Goal: Task Accomplishment & Management: Use online tool/utility

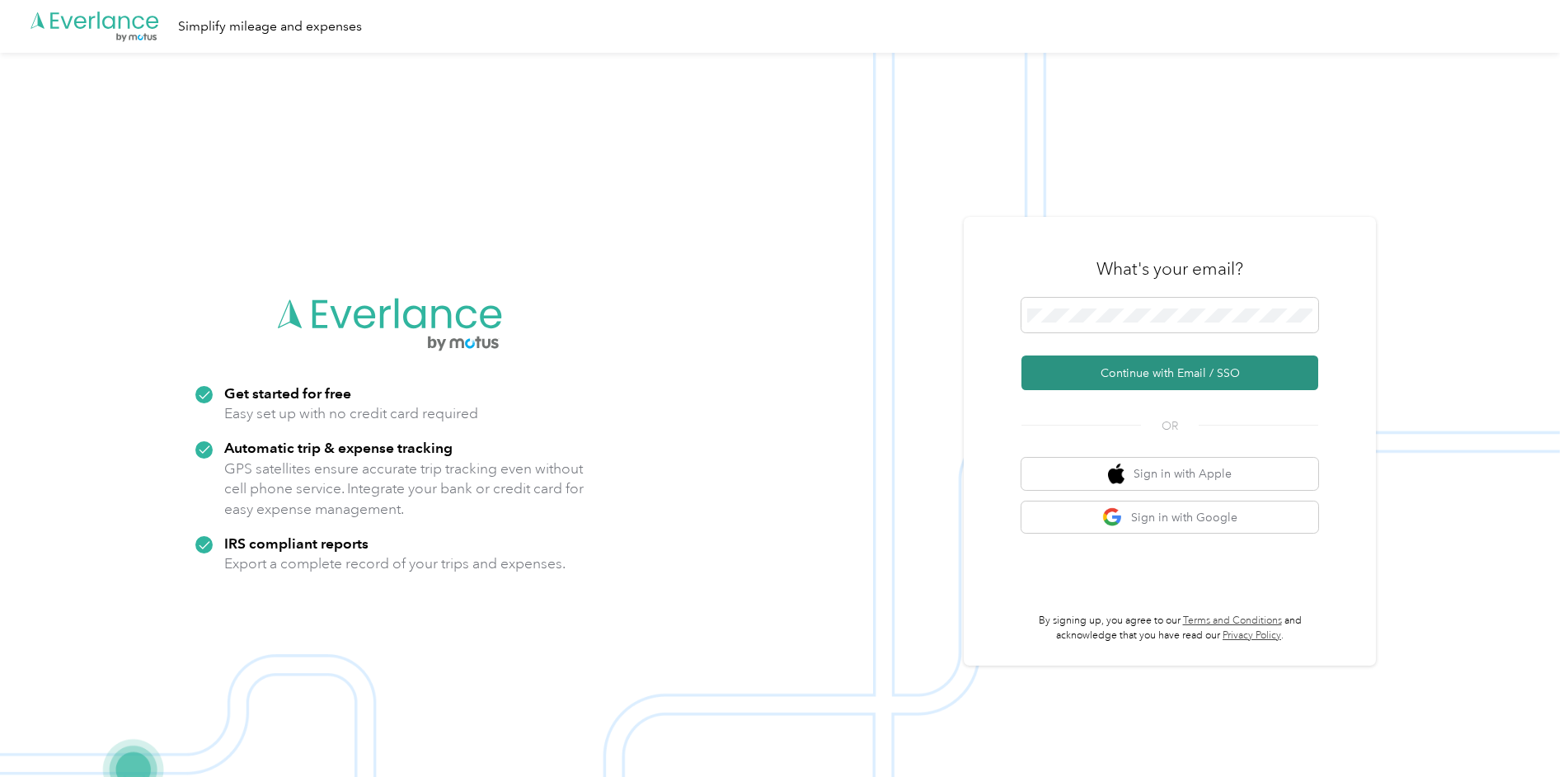
click at [1122, 368] on button "Continue with Email / SSO" at bounding box center [1170, 372] width 297 height 35
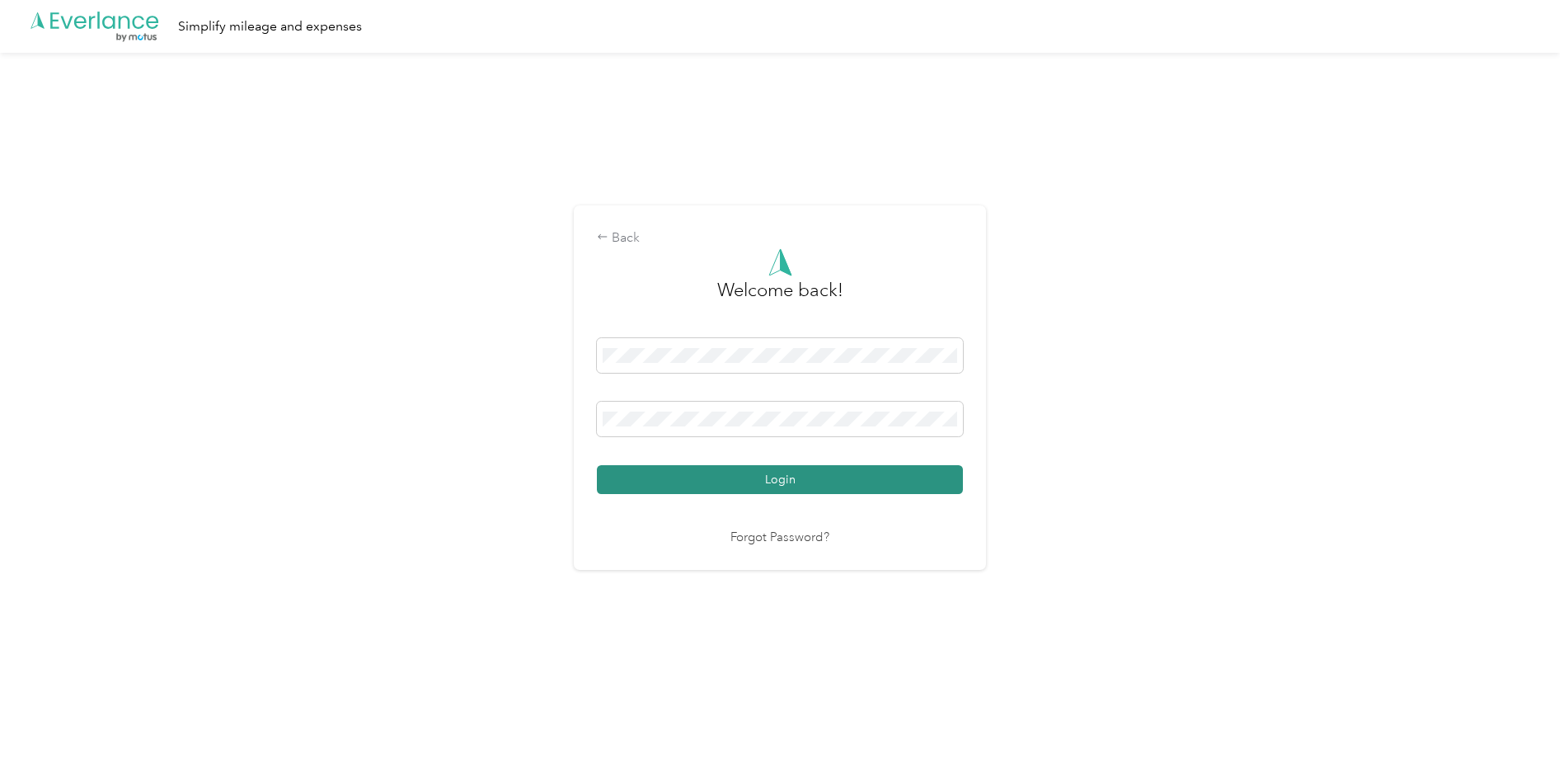
click at [734, 474] on button "Login" at bounding box center [780, 479] width 366 height 29
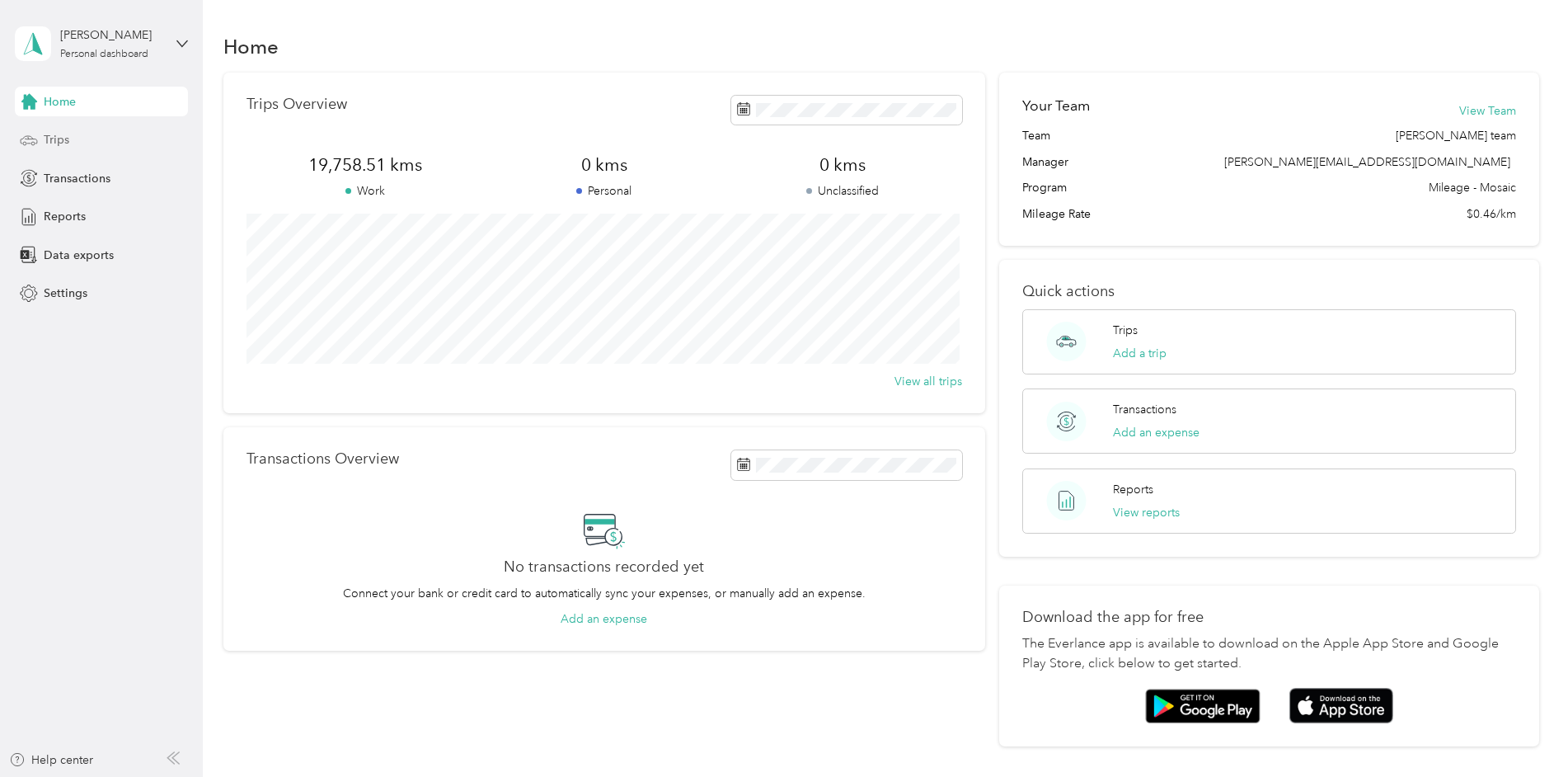
click at [56, 140] on span "Trips" at bounding box center [56, 140] width 25 height 18
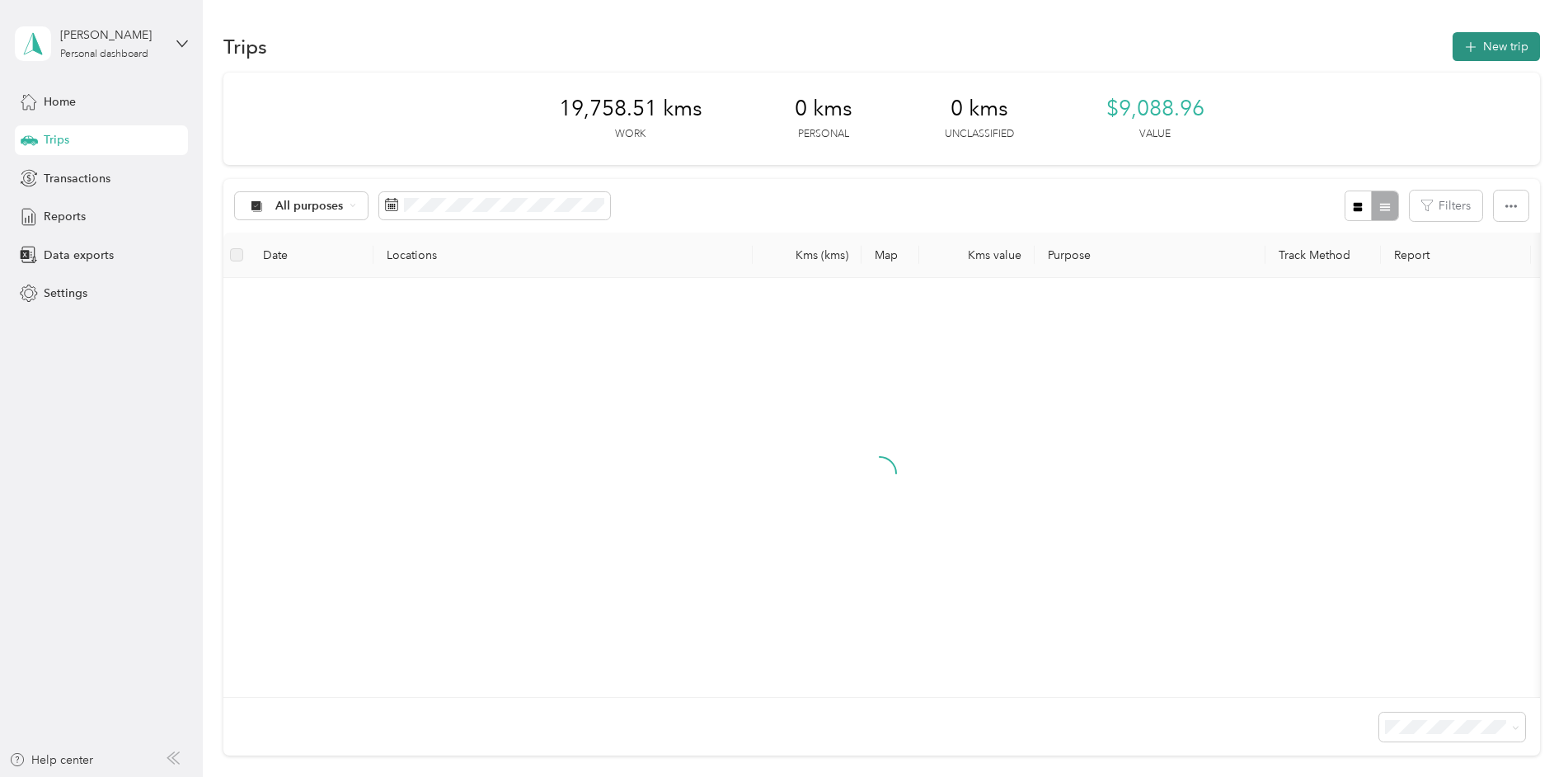
click at [1481, 38] on button "New trip" at bounding box center [1497, 46] width 88 height 29
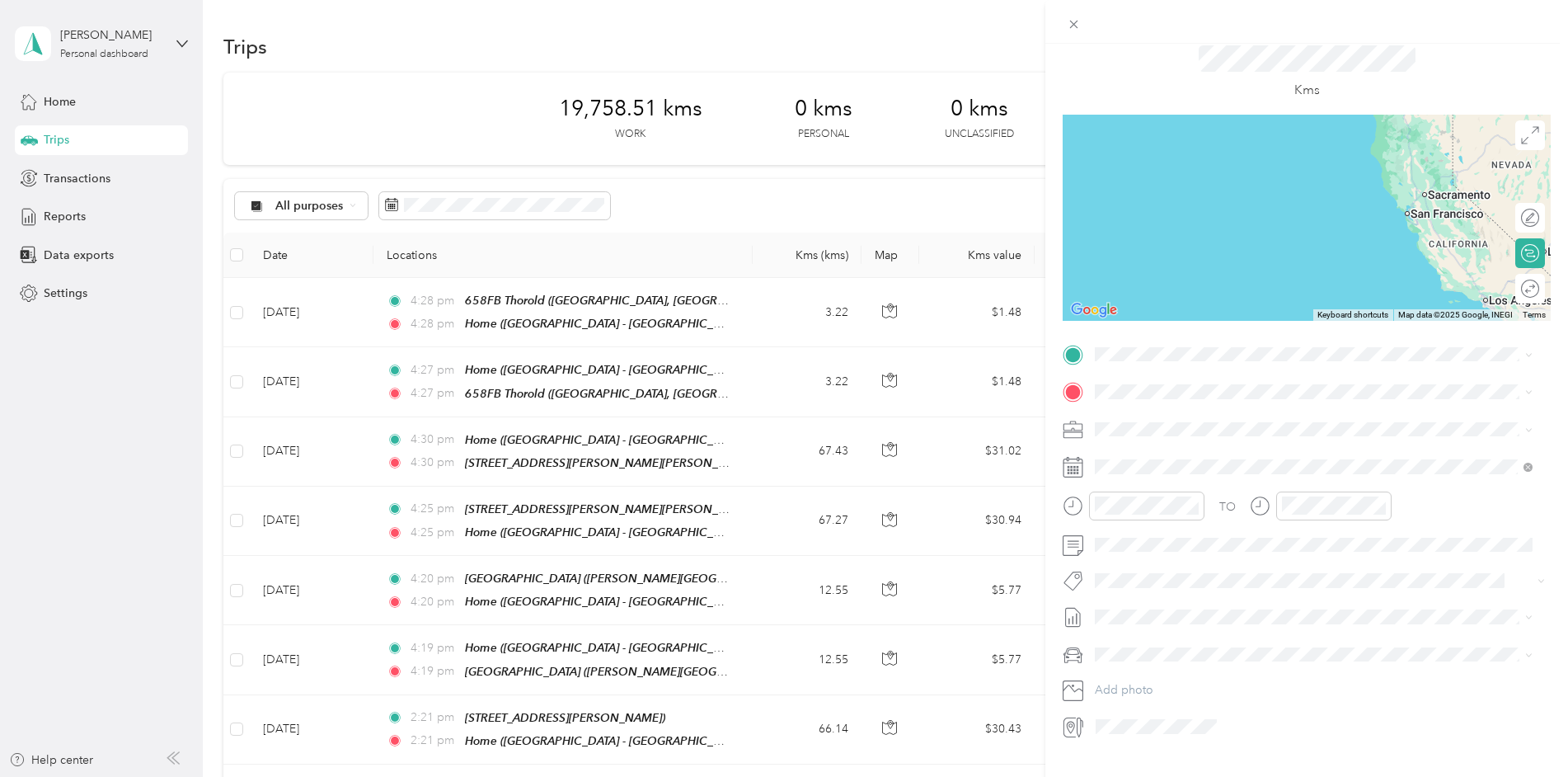
scroll to position [82, 0]
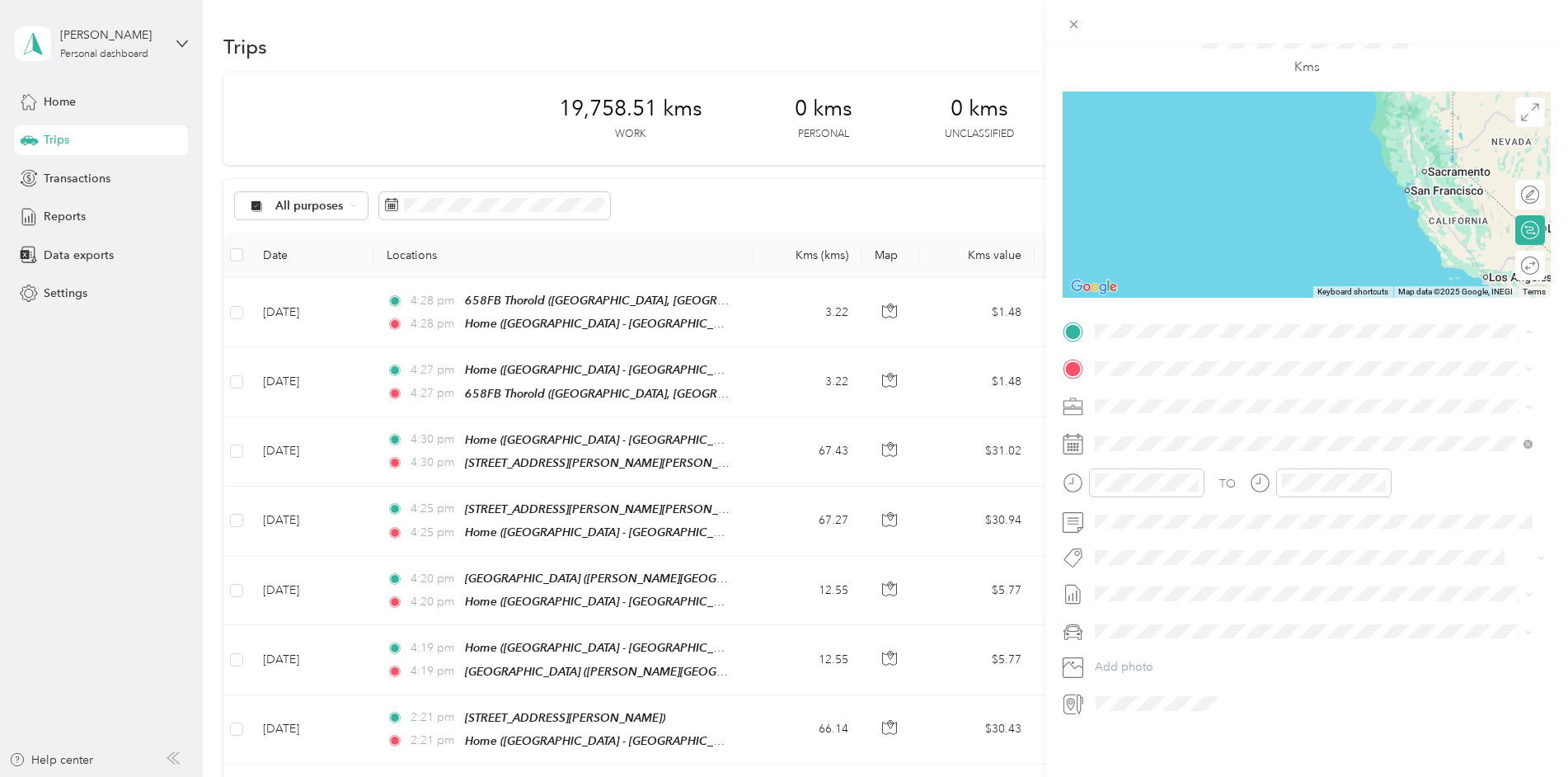
click at [1151, 392] on div "[STREET_ADDRESS]" at bounding box center [1179, 400] width 104 height 35
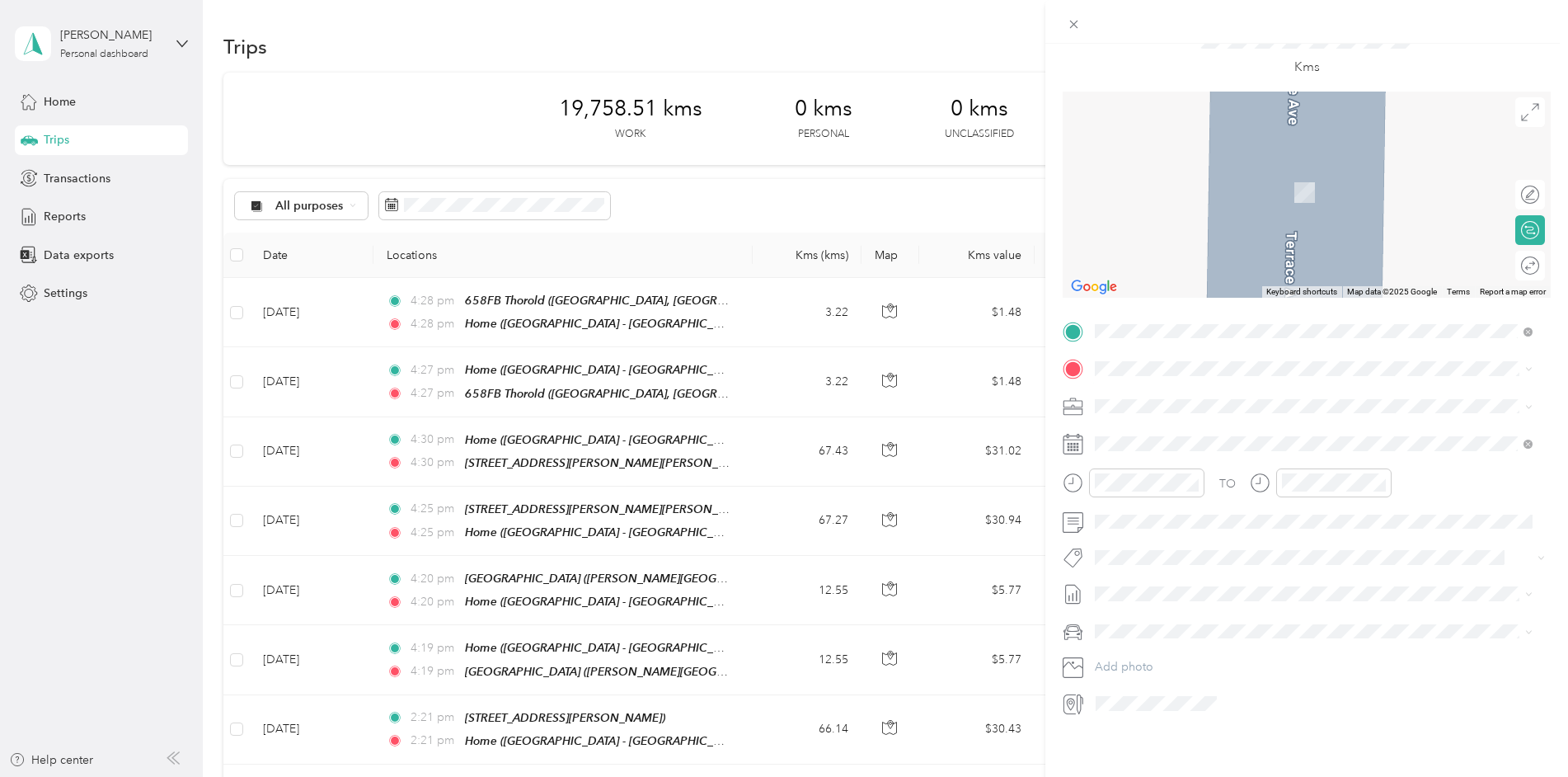
click at [1164, 440] on span "[STREET_ADDRESS]" at bounding box center [1179, 443] width 104 height 14
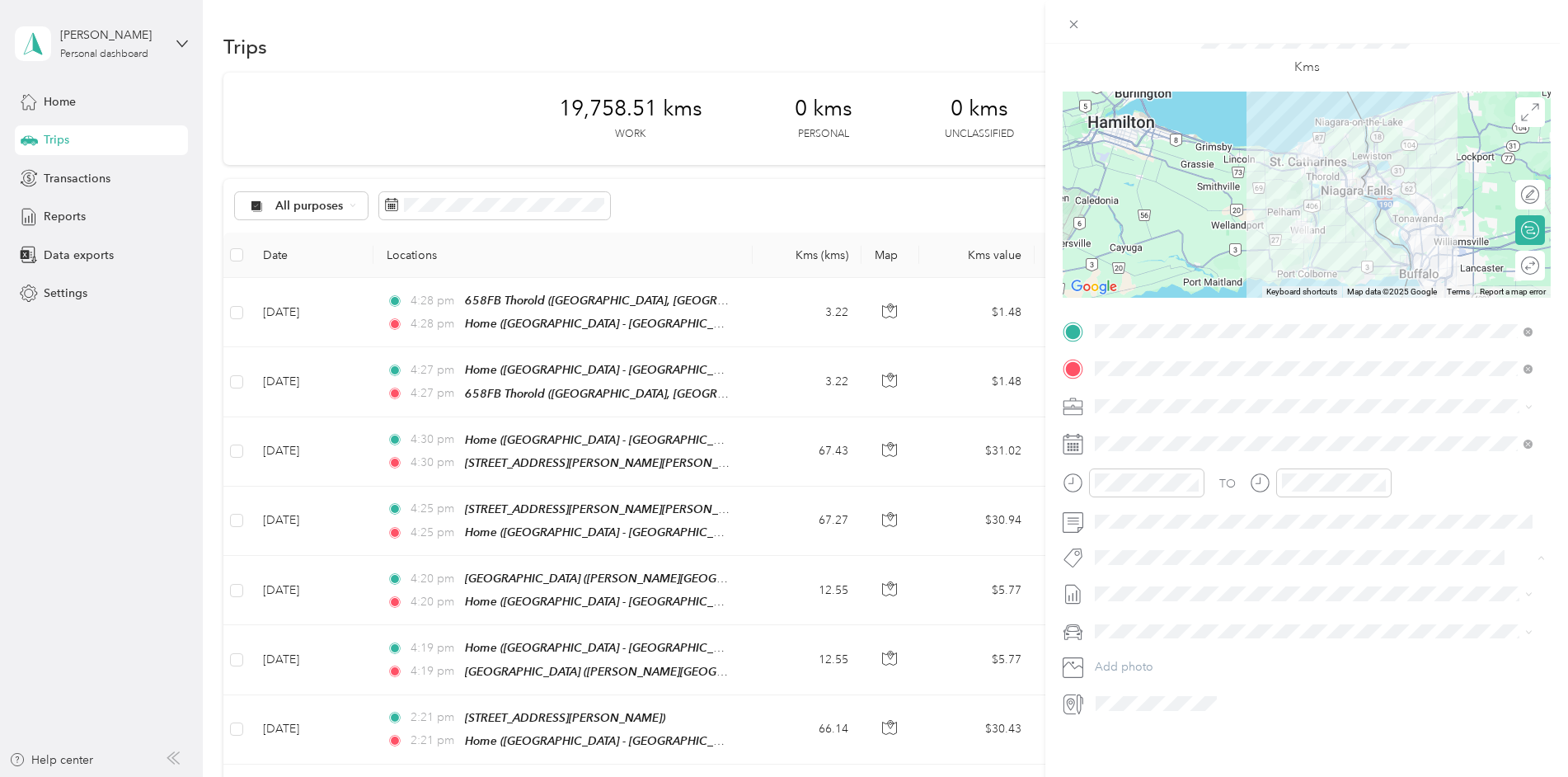
click at [1131, 451] on button "Metro On" at bounding box center [1134, 451] width 67 height 21
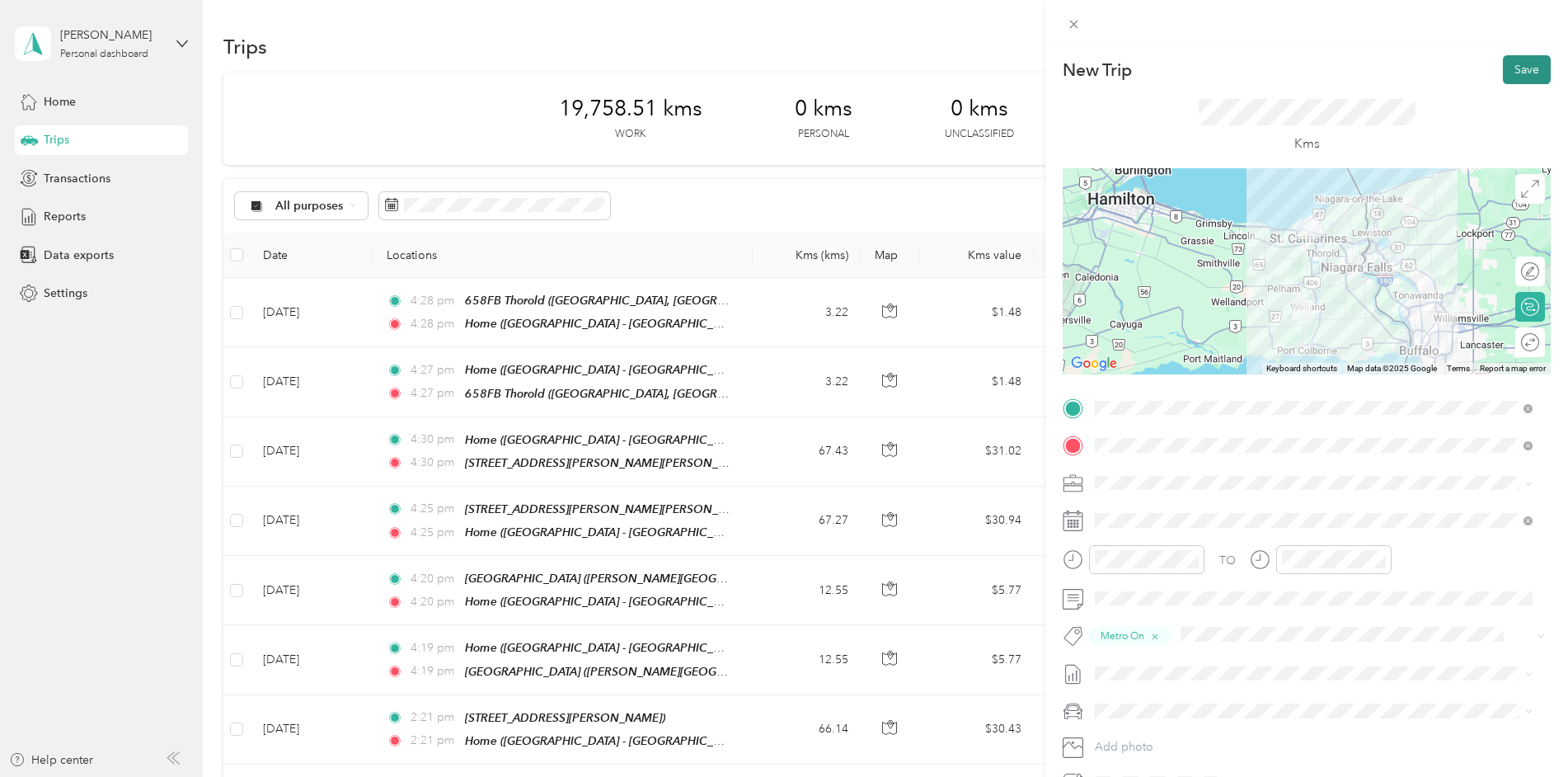
click at [1510, 67] on button "Save" at bounding box center [1527, 69] width 48 height 29
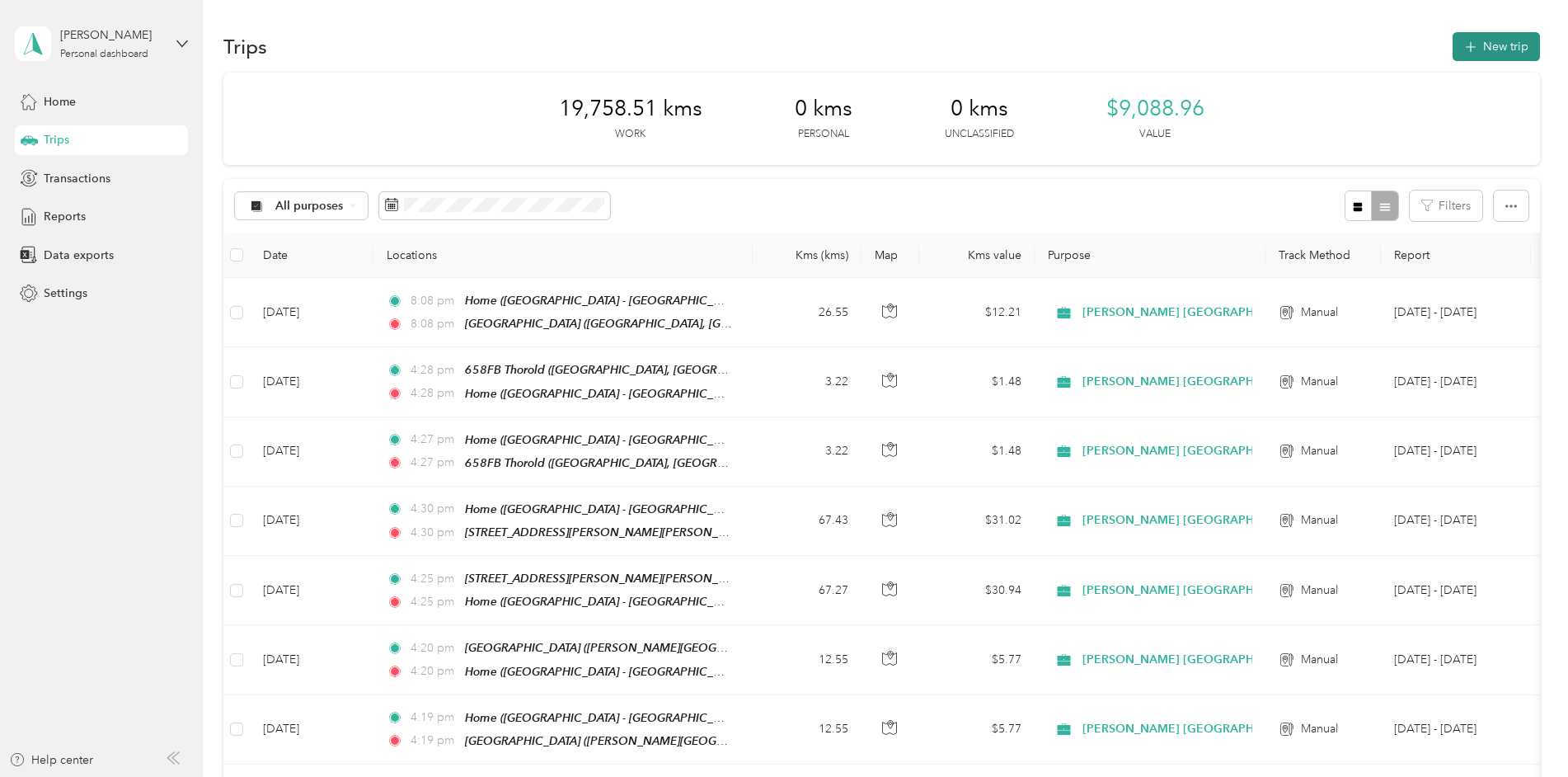
click at [1489, 47] on button "New trip" at bounding box center [1497, 46] width 88 height 29
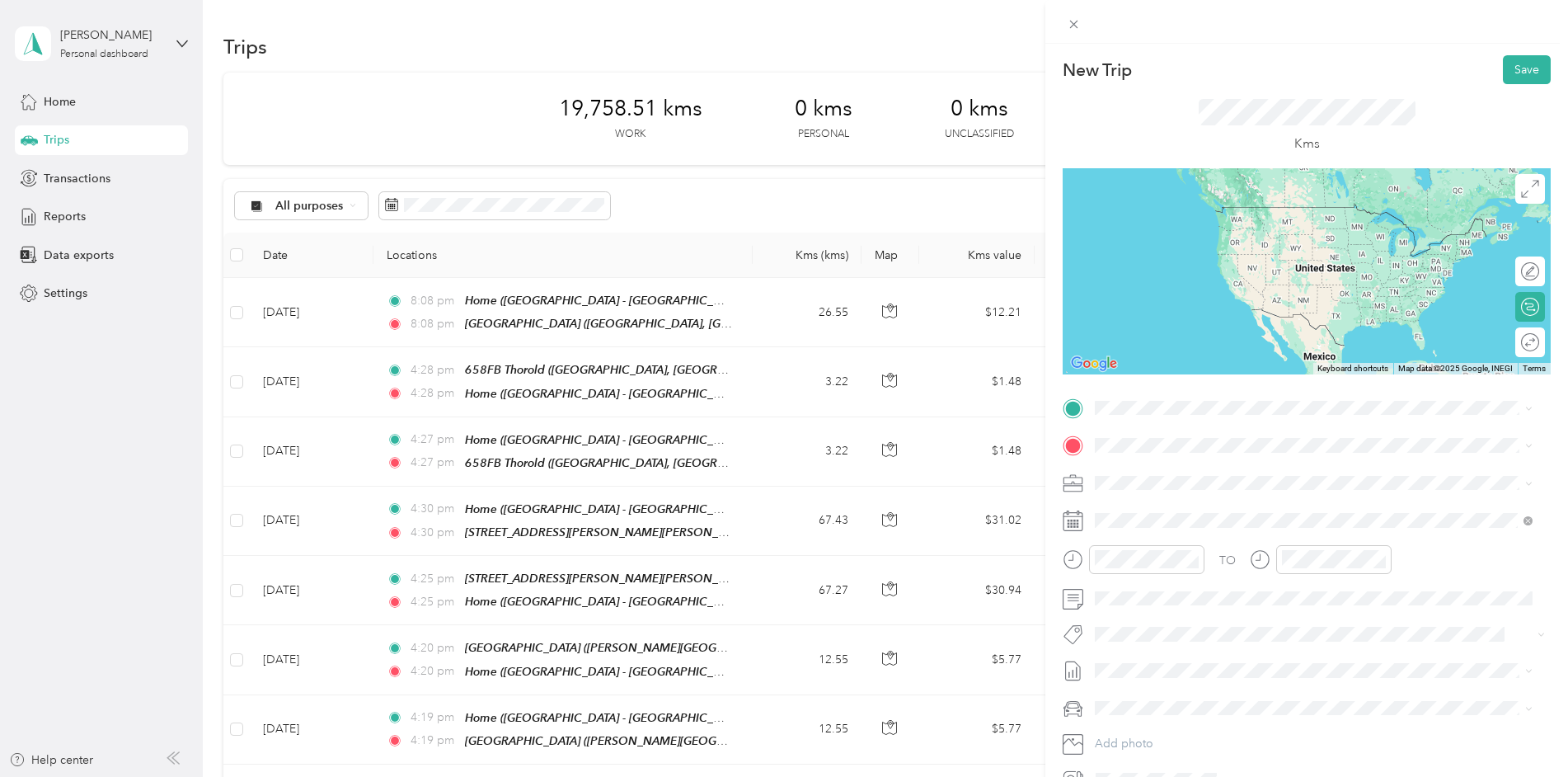
click at [1151, 471] on strong "932FB Geneva" at bounding box center [1167, 470] width 81 height 15
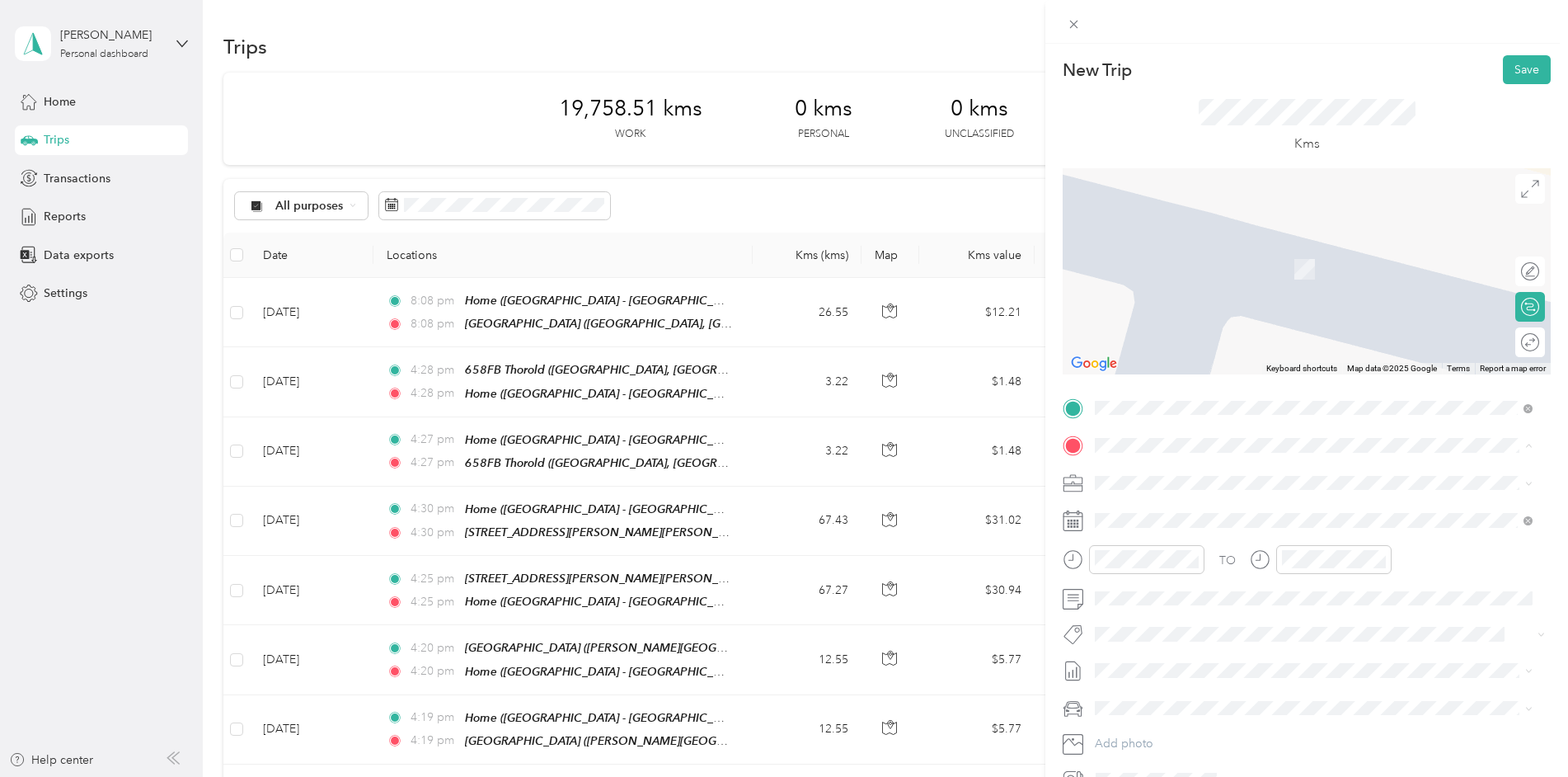
click at [1139, 517] on div "[STREET_ADDRESS]" at bounding box center [1179, 520] width 104 height 35
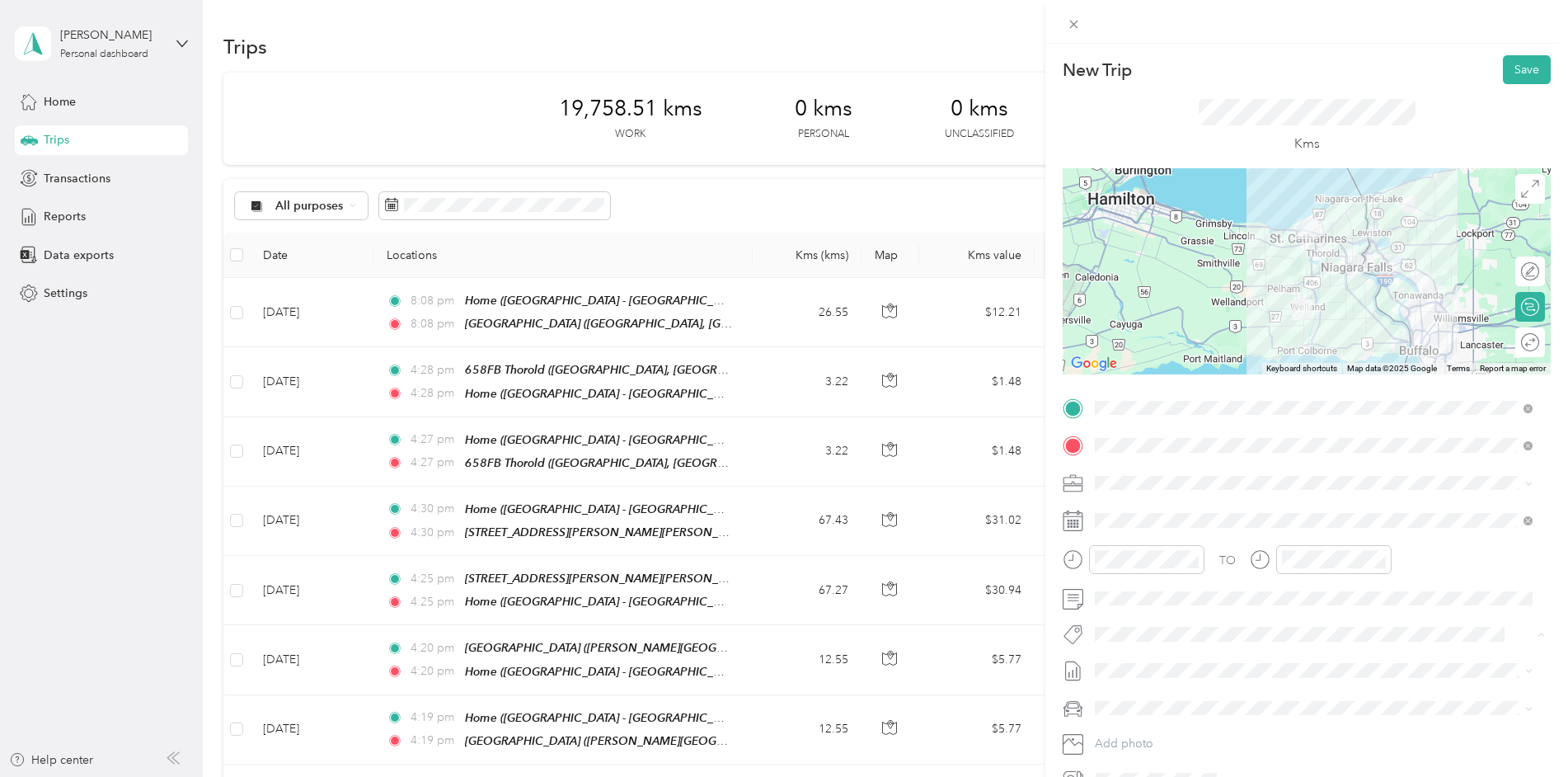
click at [1123, 528] on span "Metro On" at bounding box center [1133, 534] width 44 height 15
click at [1504, 66] on button "Save" at bounding box center [1527, 69] width 48 height 29
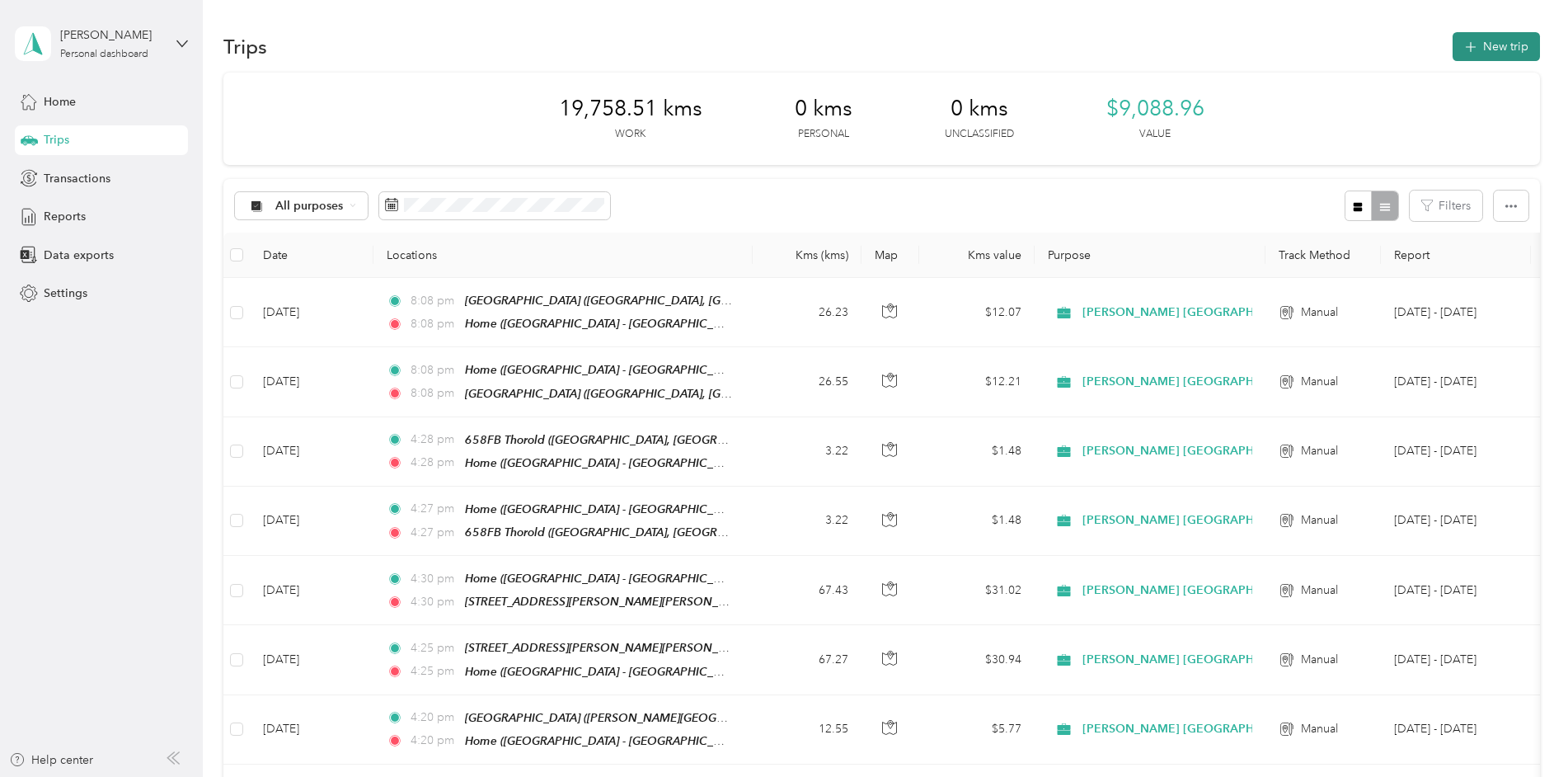
click at [1496, 47] on button "New trip" at bounding box center [1497, 46] width 88 height 29
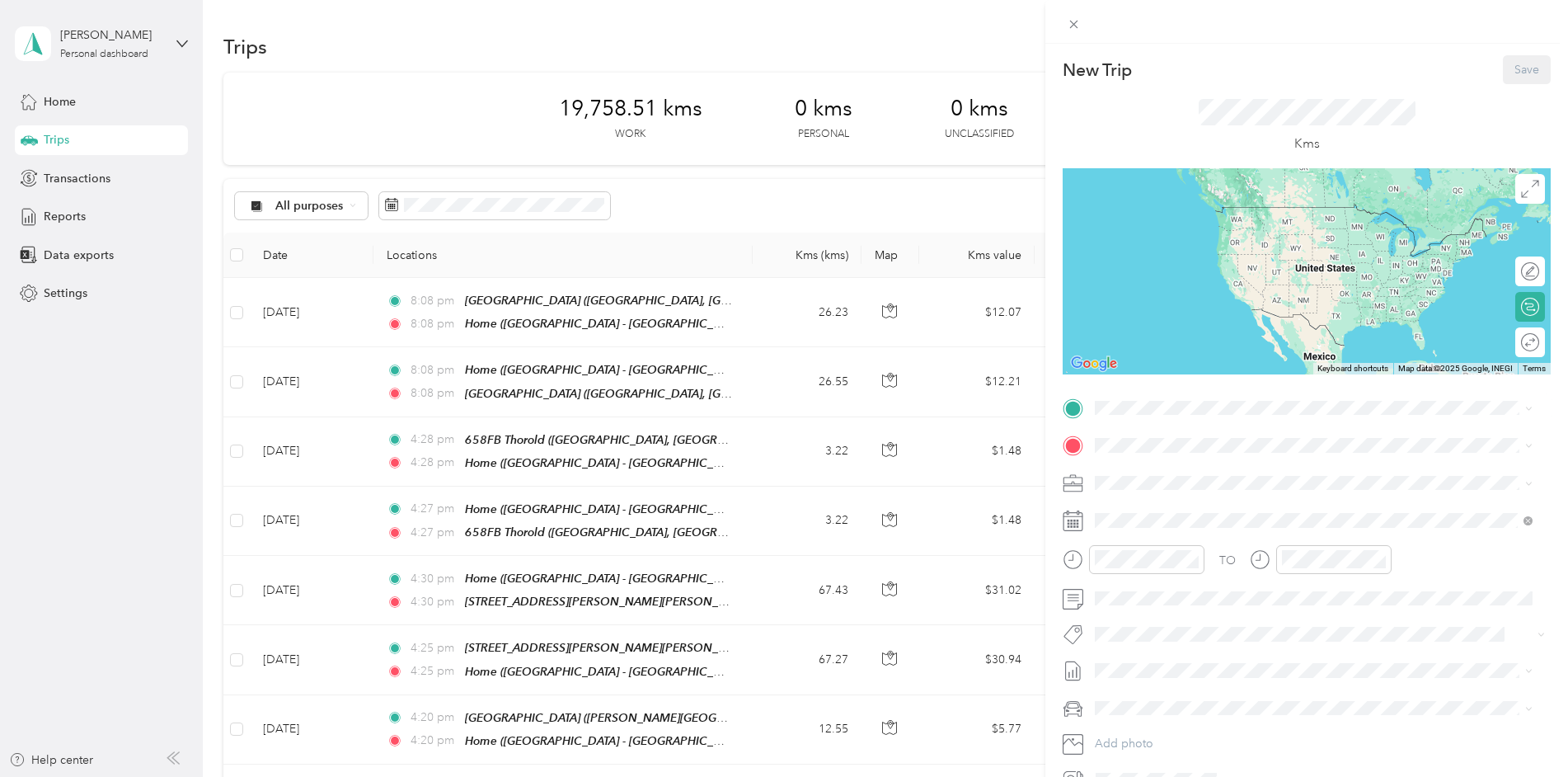
click at [1141, 479] on div "[STREET_ADDRESS]" at bounding box center [1179, 480] width 104 height 35
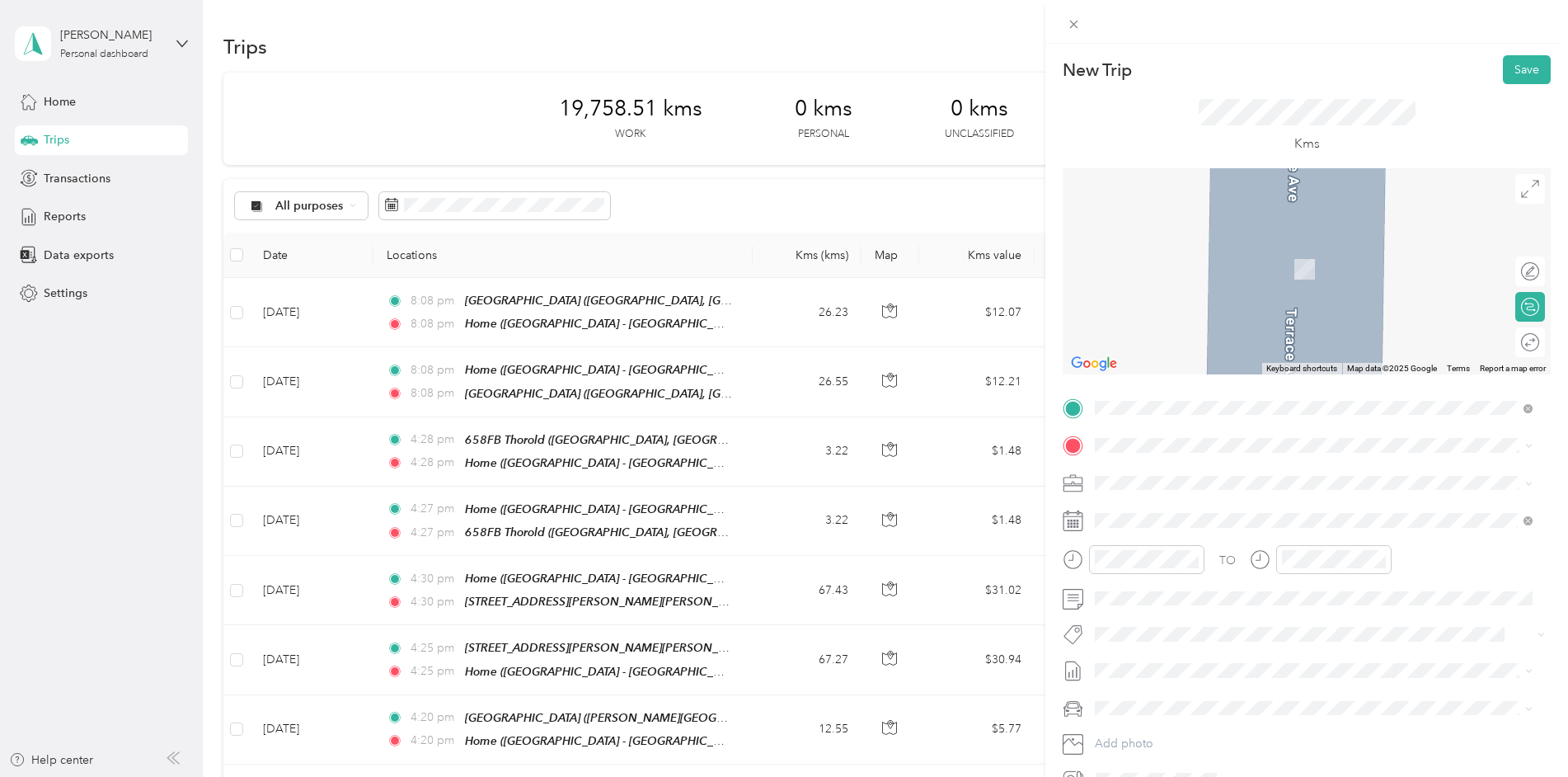
click at [1175, 526] on span "[PERSON_NAME][STREET_ADDRESS][PERSON_NAME]" at bounding box center [1270, 522] width 288 height 14
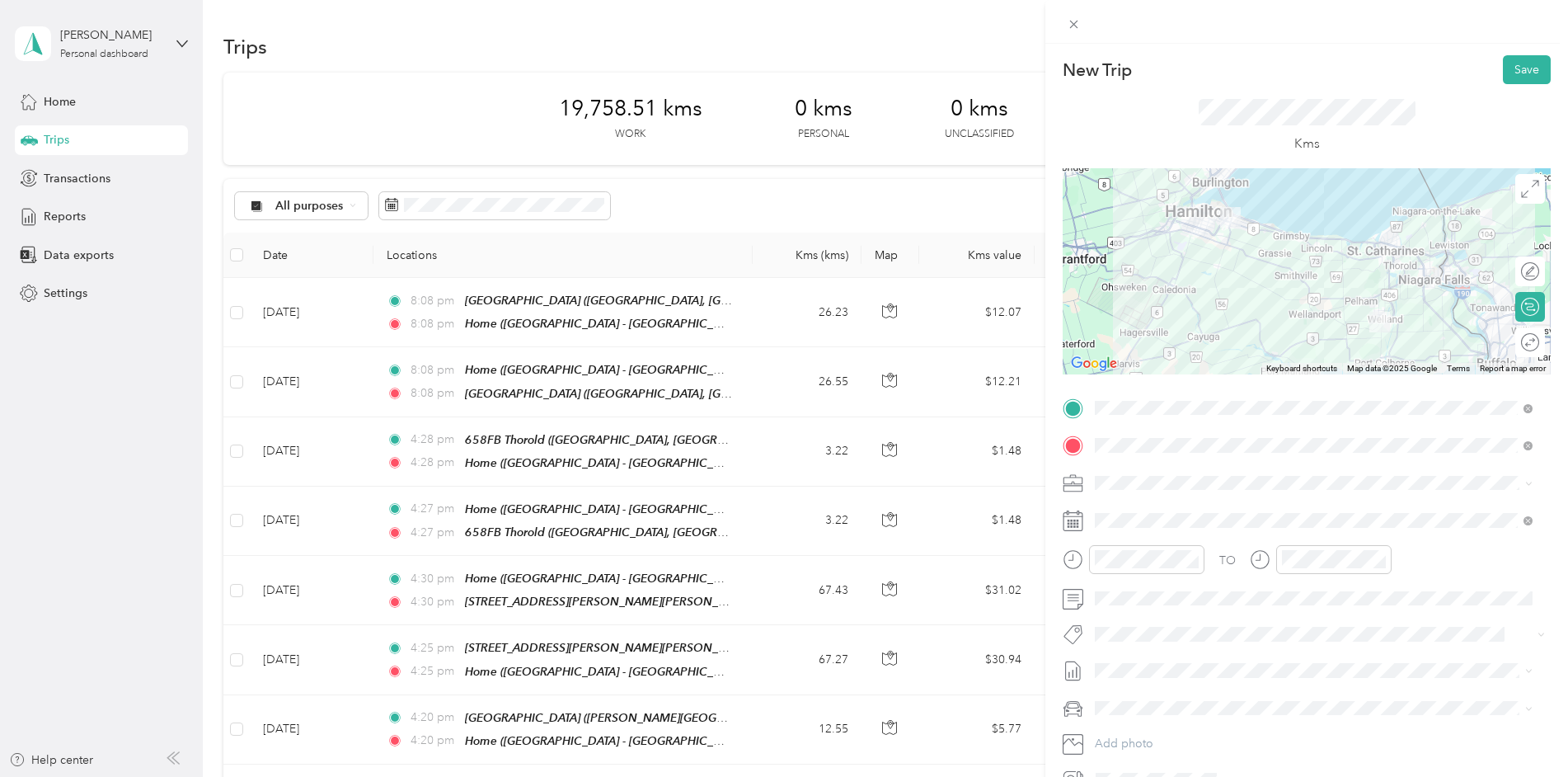
click at [1339, 301] on div at bounding box center [1306, 271] width 488 height 206
click at [1304, 309] on div at bounding box center [1306, 271] width 488 height 206
click at [1339, 298] on div at bounding box center [1306, 271] width 488 height 206
click at [1261, 266] on div at bounding box center [1306, 271] width 488 height 206
click at [1071, 26] on icon at bounding box center [1074, 24] width 14 height 14
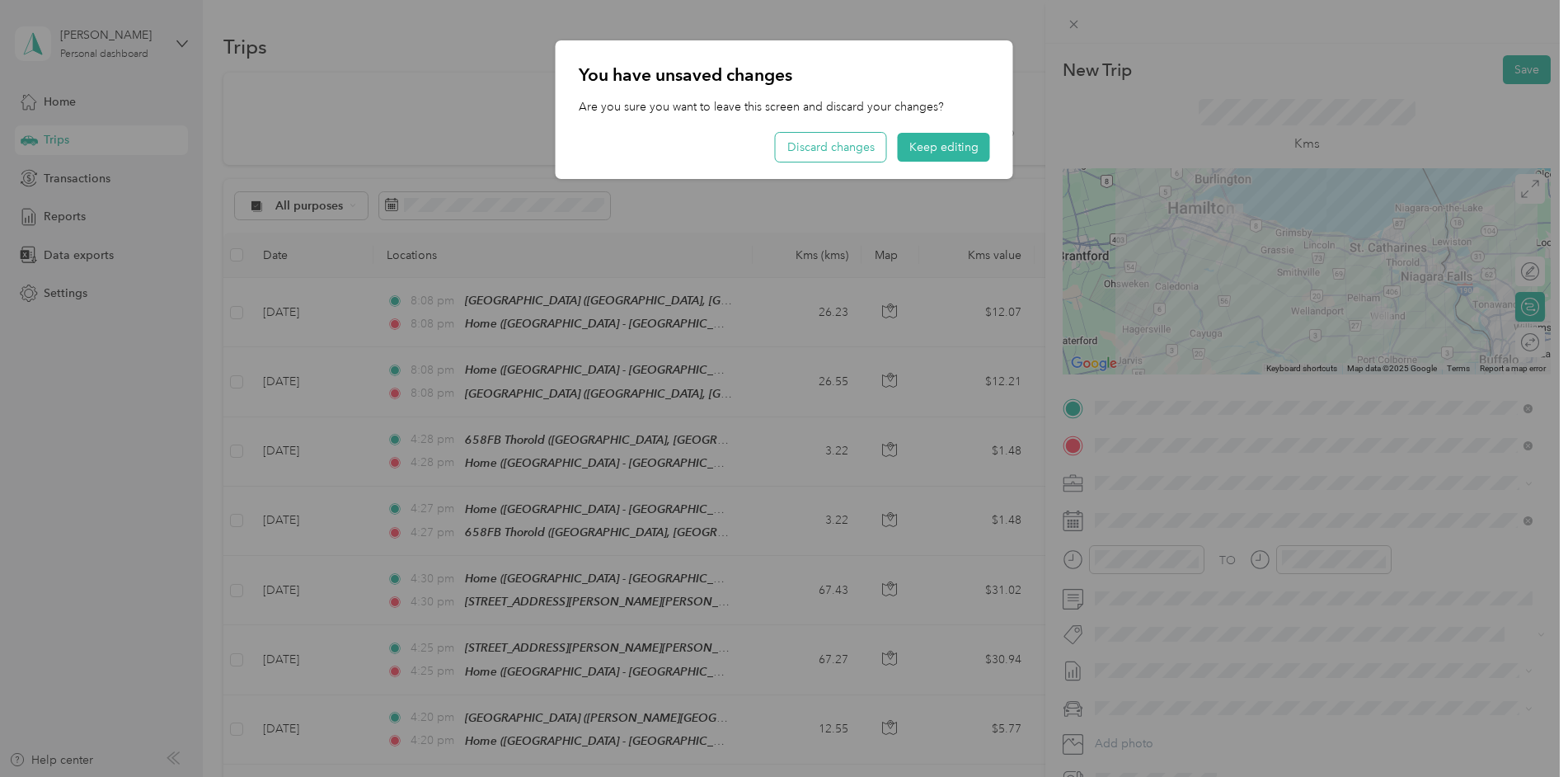
click at [821, 145] on button "Discard changes" at bounding box center [831, 146] width 110 height 29
